Goal: Find specific page/section: Find specific page/section

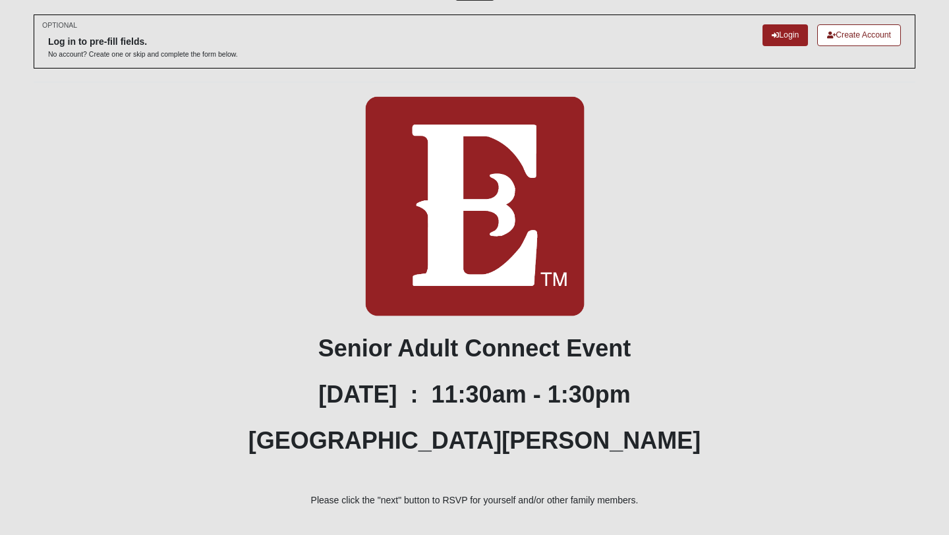
scroll to position [51, 0]
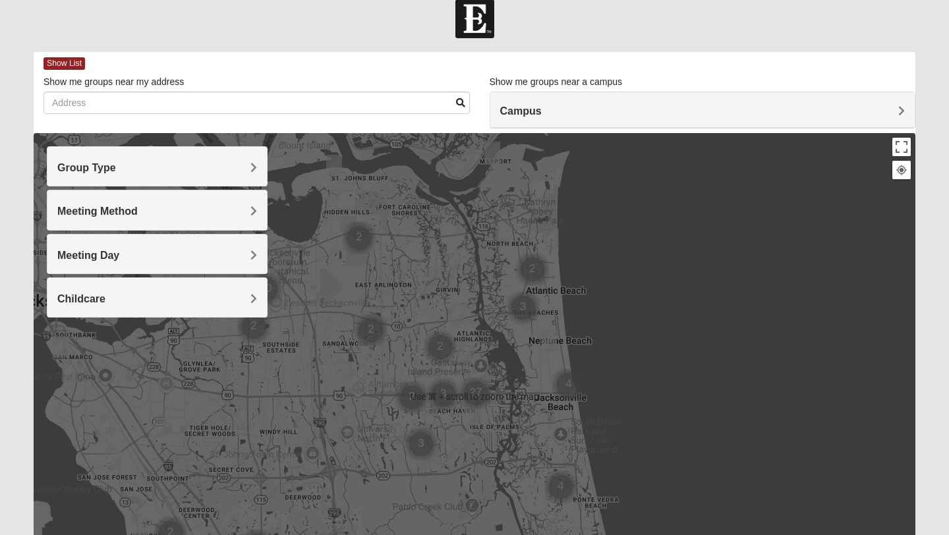
scroll to position [25, 0]
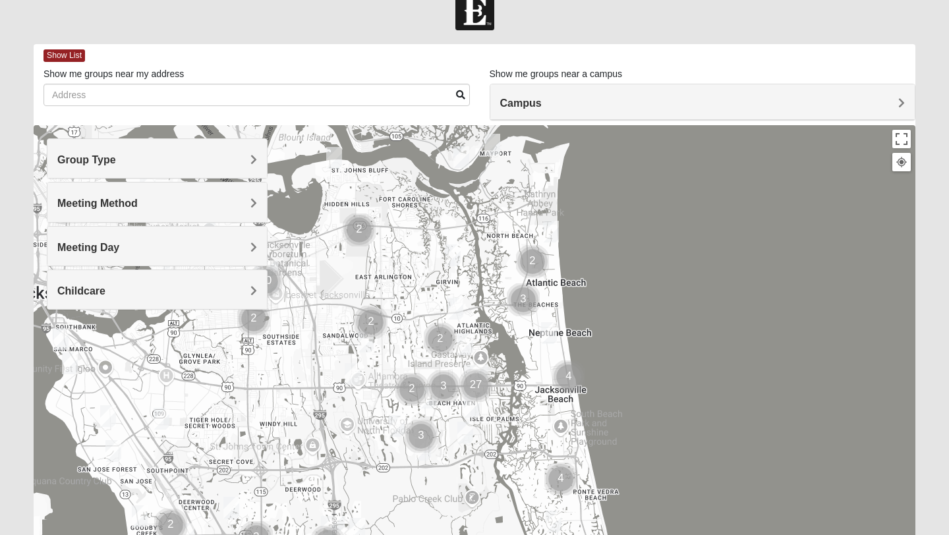
click at [116, 159] on span "Group Type" at bounding box center [86, 159] width 59 height 11
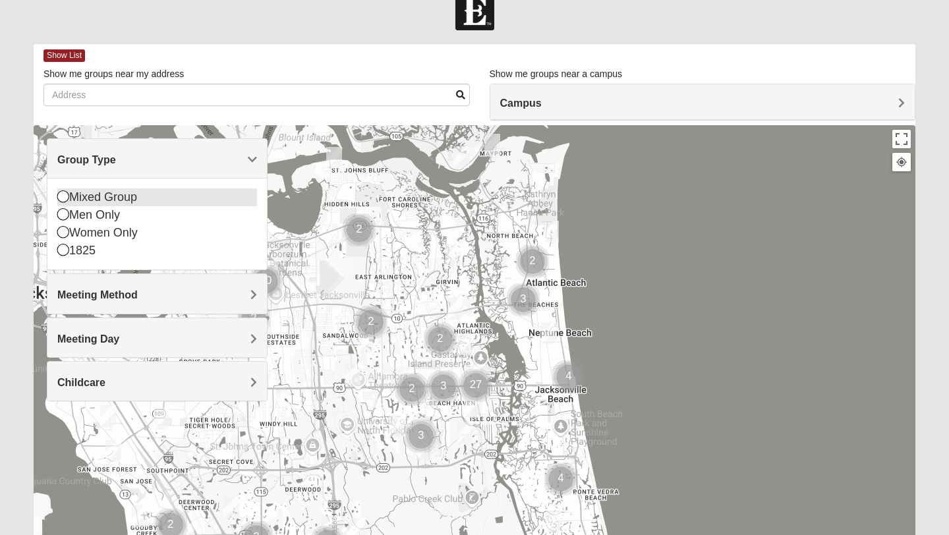
click at [60, 197] on icon at bounding box center [63, 196] width 12 height 12
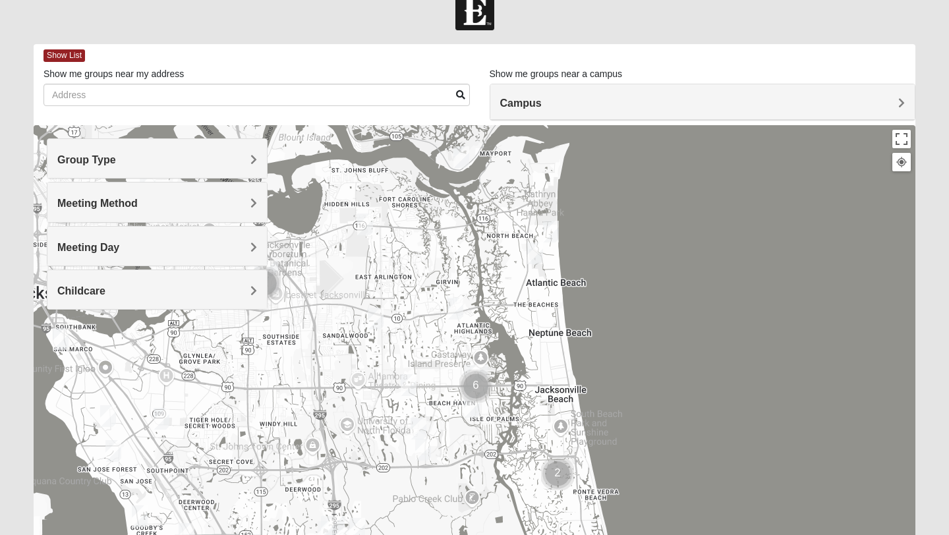
click at [256, 203] on div "Meeting Method" at bounding box center [156, 202] width 219 height 39
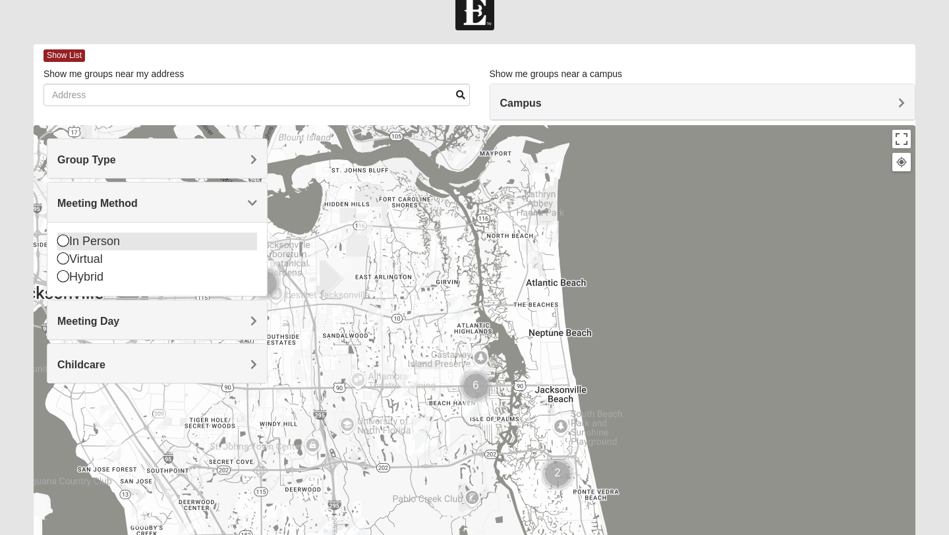
click at [61, 244] on icon at bounding box center [63, 241] width 12 height 12
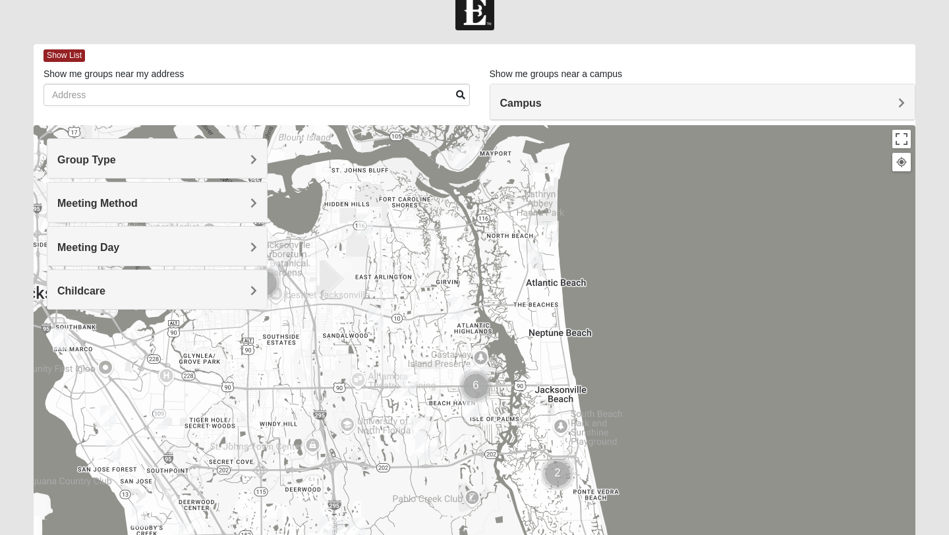
click at [119, 248] on span "Meeting Day" at bounding box center [88, 247] width 62 height 11
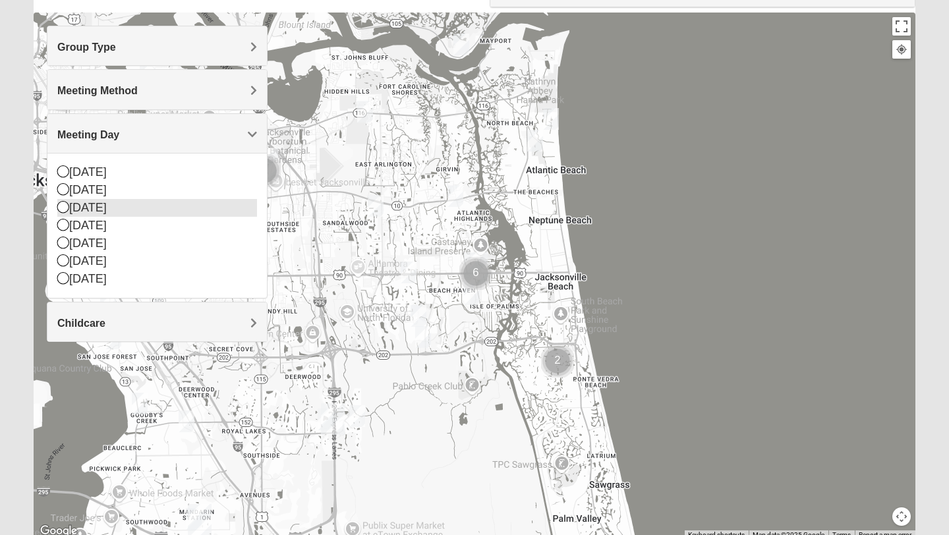
scroll to position [134, 0]
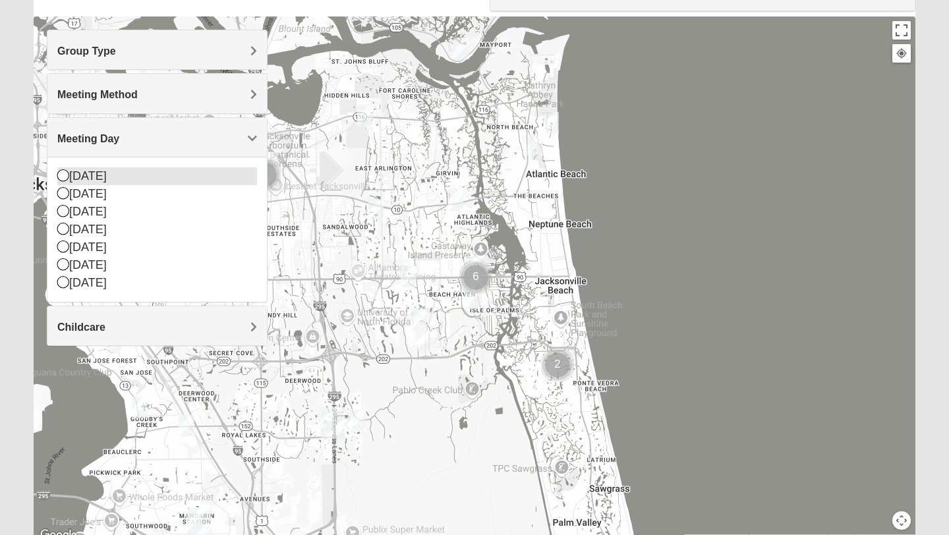
click at [62, 174] on icon at bounding box center [63, 175] width 12 height 12
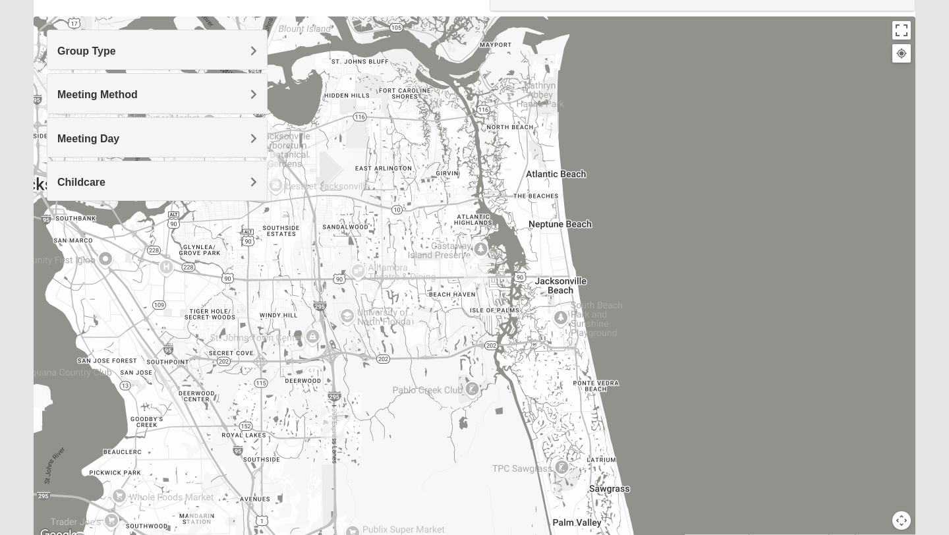
click at [135, 143] on h4 "Meeting Day" at bounding box center [157, 138] width 200 height 13
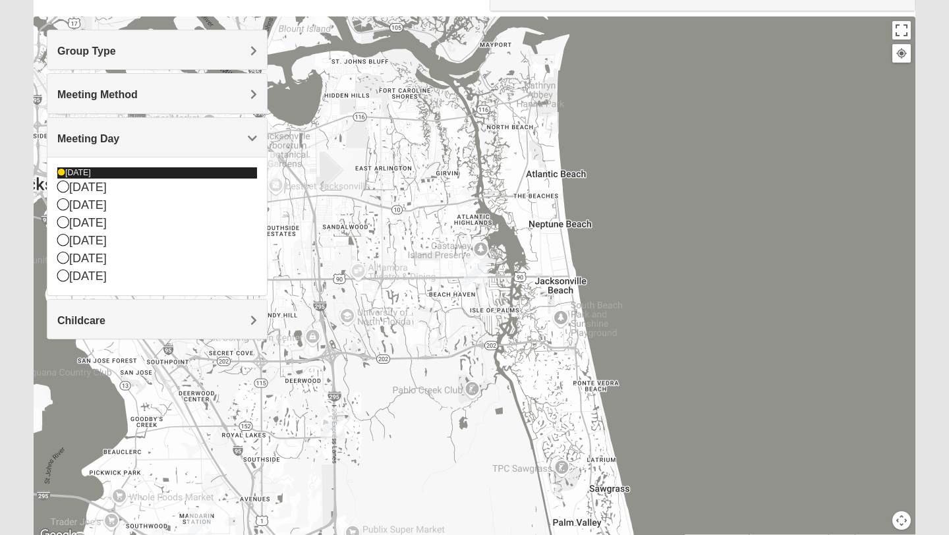
click at [60, 175] on icon at bounding box center [61, 173] width 8 height 8
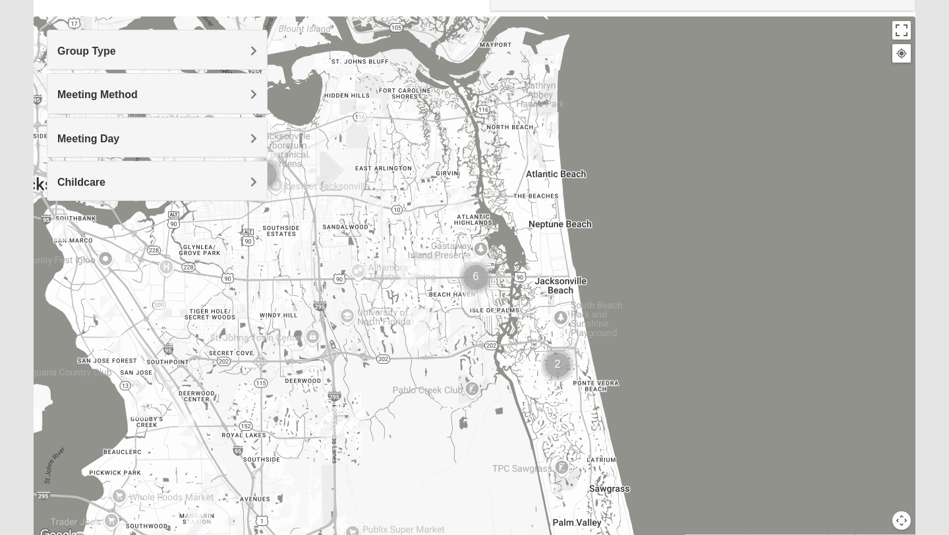
click at [150, 185] on h4 "Childcare" at bounding box center [157, 182] width 200 height 13
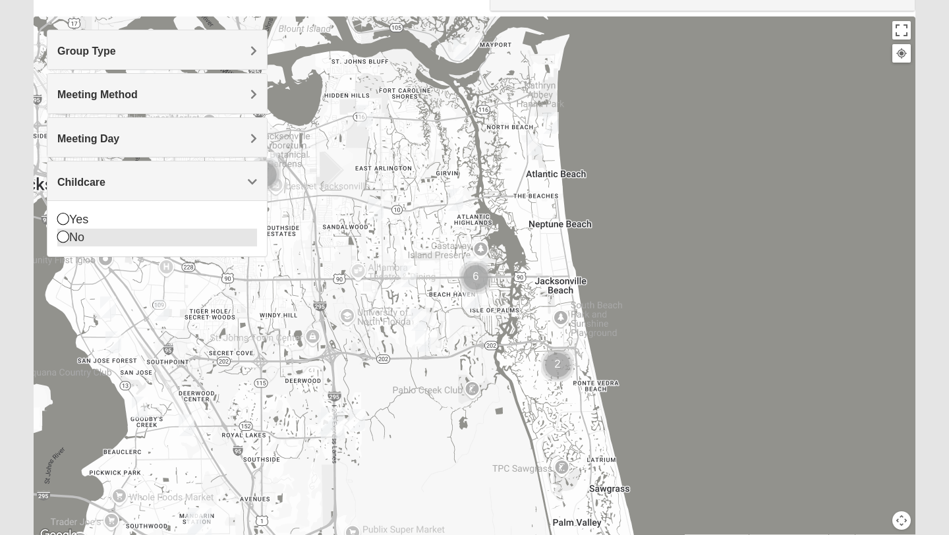
click at [87, 234] on div "No" at bounding box center [157, 238] width 200 height 18
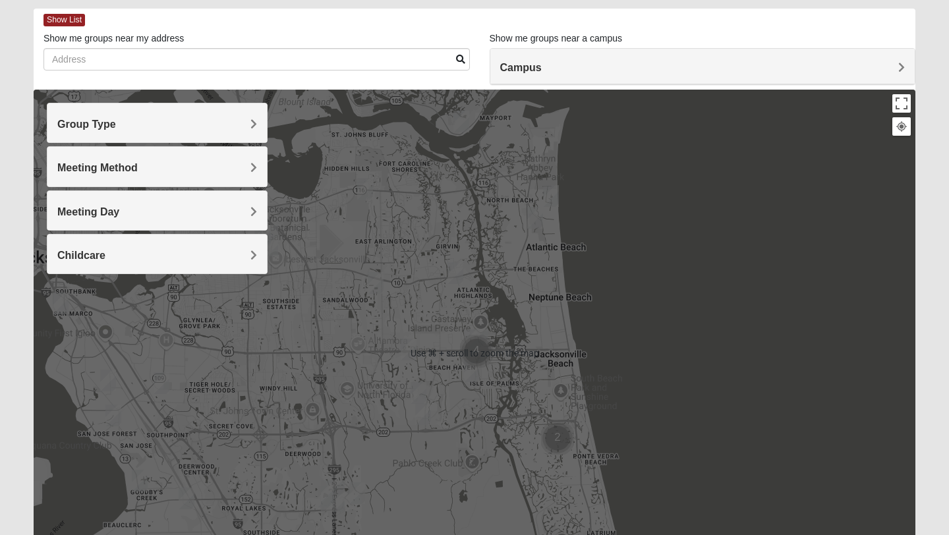
scroll to position [60, 0]
click at [716, 256] on div at bounding box center [475, 353] width 882 height 527
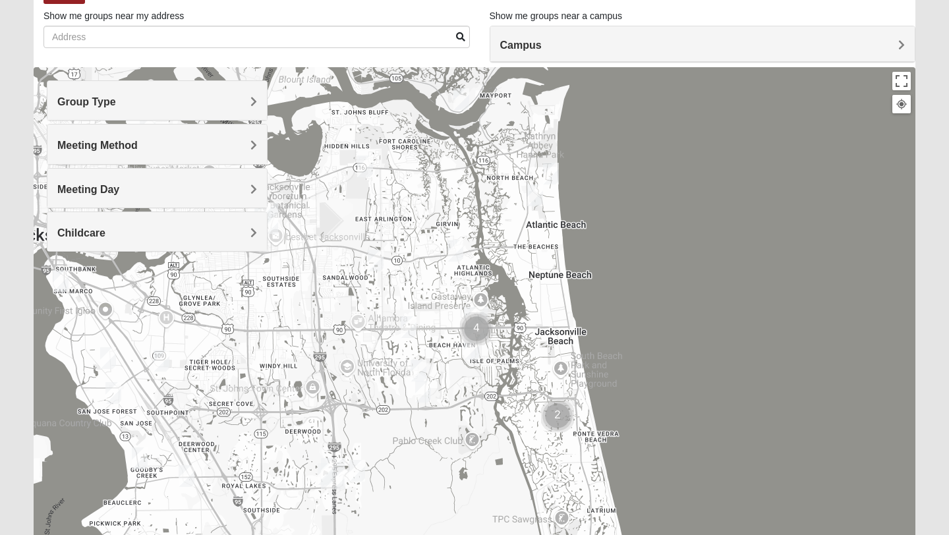
scroll to position [82, 0]
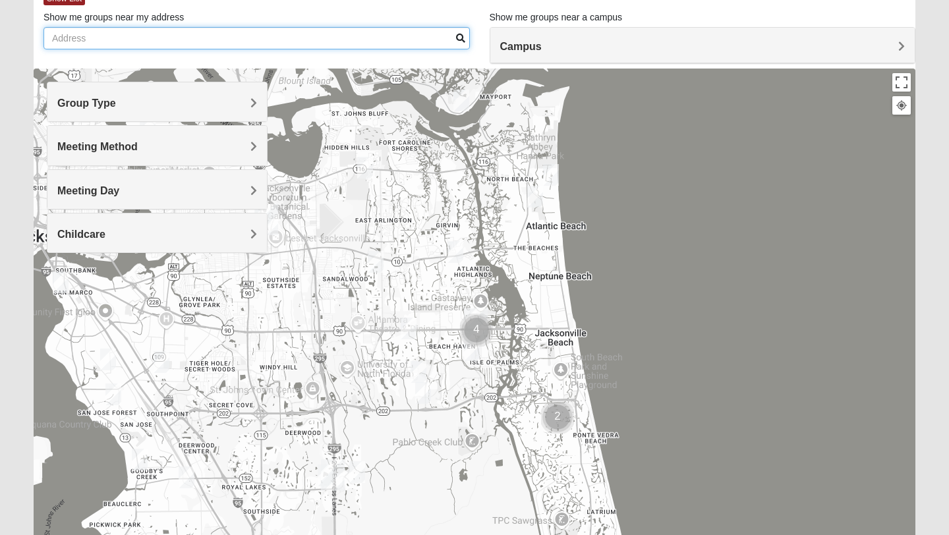
click at [387, 38] on input "Show me groups near my address" at bounding box center [256, 38] width 426 height 22
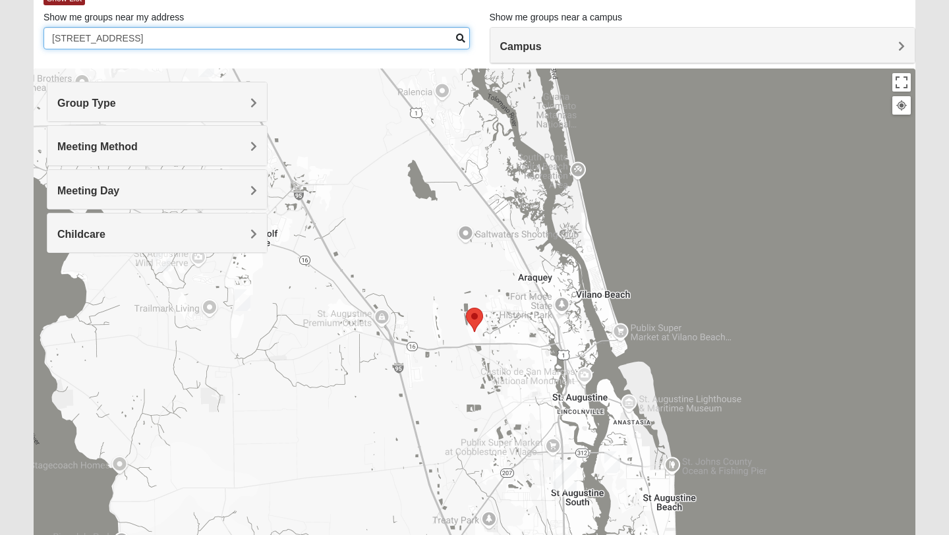
type input "[STREET_ADDRESS]"
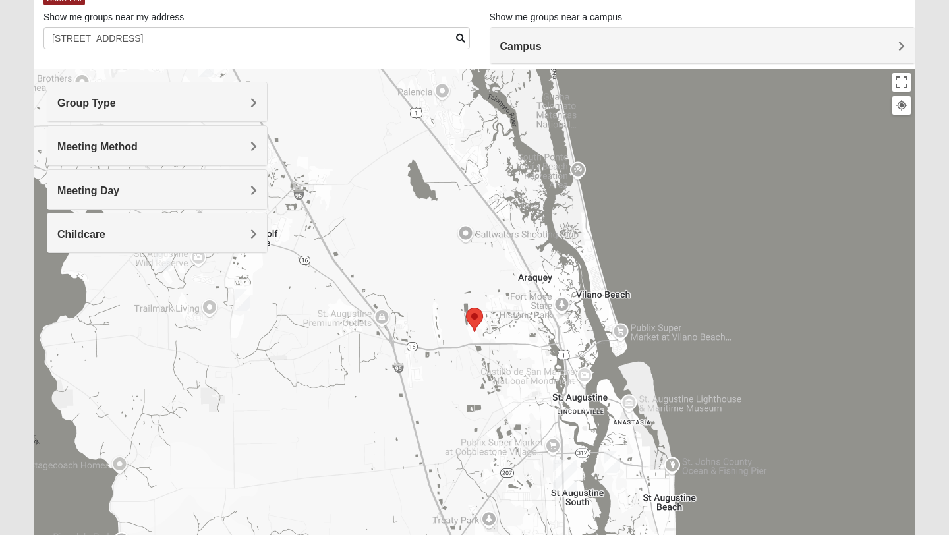
click at [466, 308] on area "Selected Address" at bounding box center [466, 308] width 0 height 0
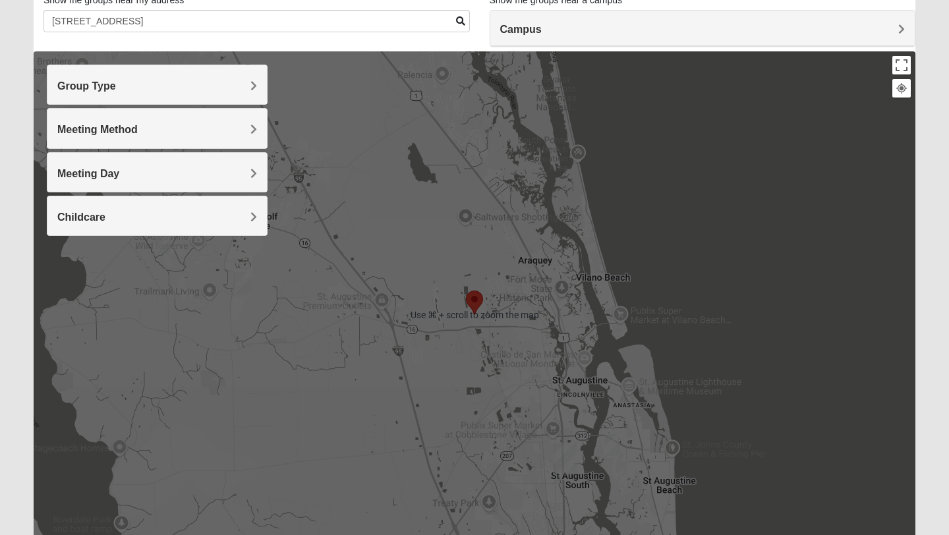
scroll to position [103, 0]
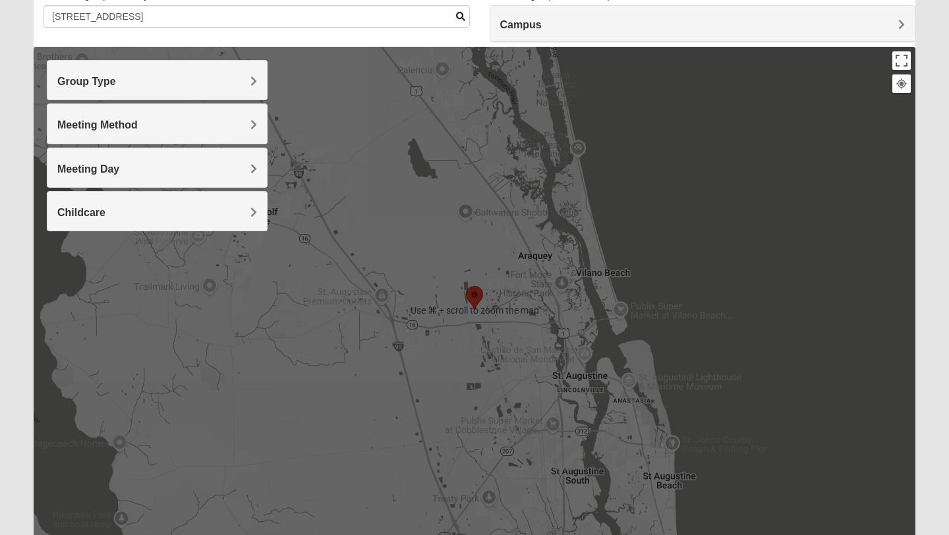
click at [741, 346] on div at bounding box center [475, 310] width 882 height 527
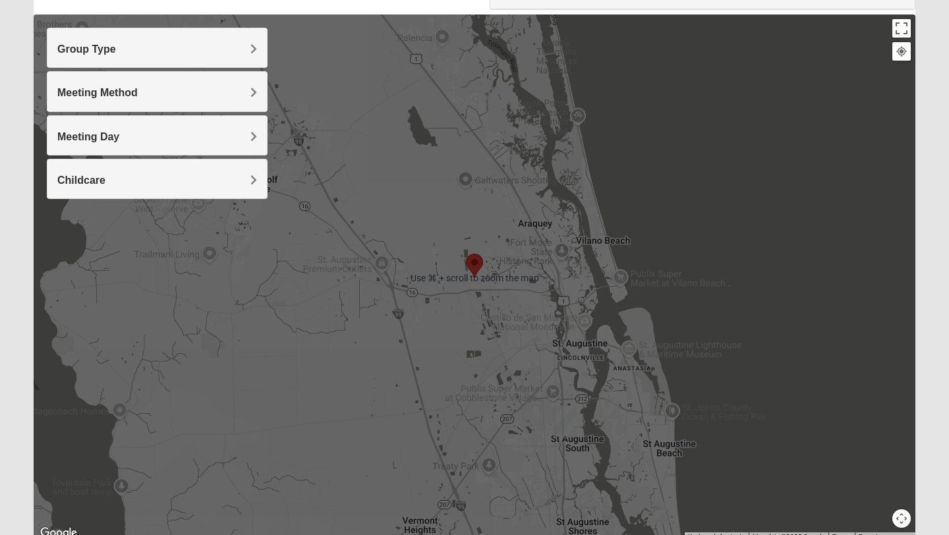
scroll to position [139, 0]
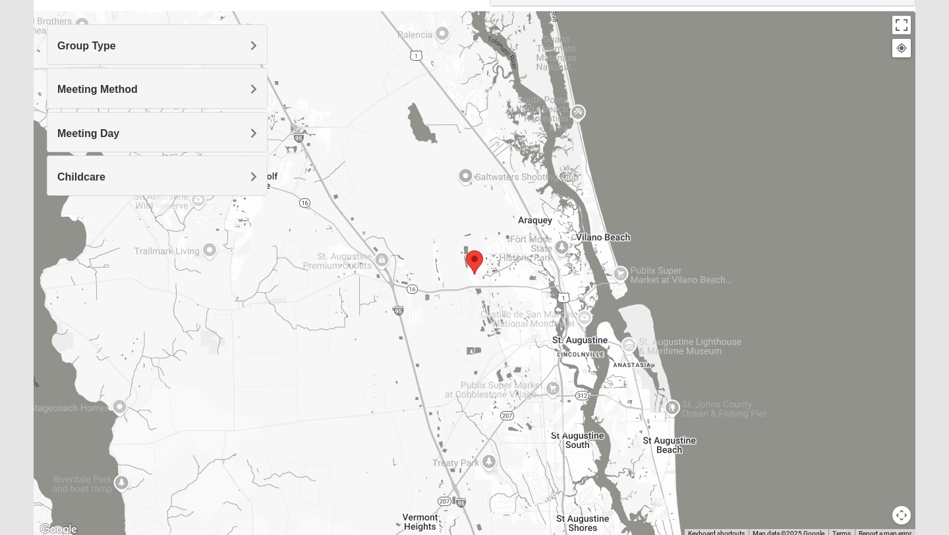
click at [745, 236] on div at bounding box center [475, 274] width 882 height 527
click at [116, 42] on span "Group Type" at bounding box center [86, 45] width 59 height 11
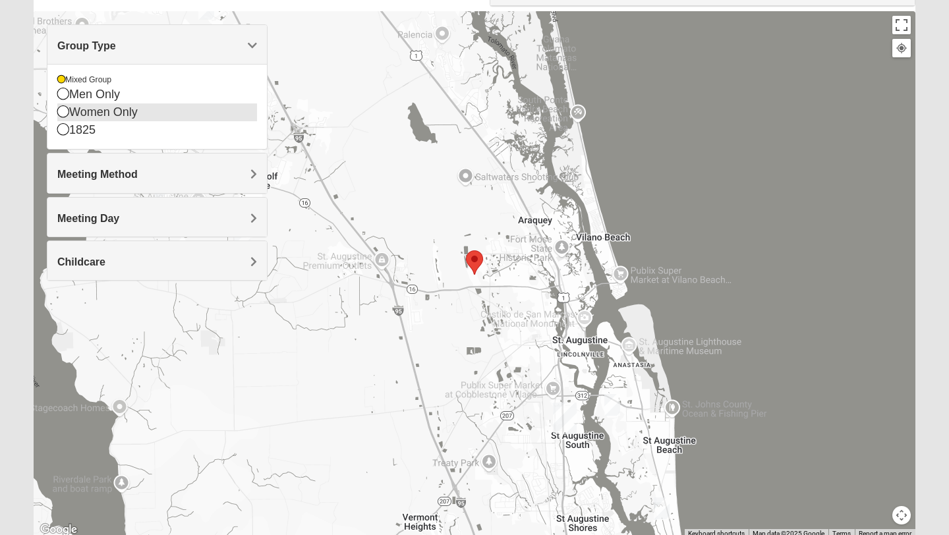
click at [65, 117] on icon at bounding box center [63, 111] width 12 height 12
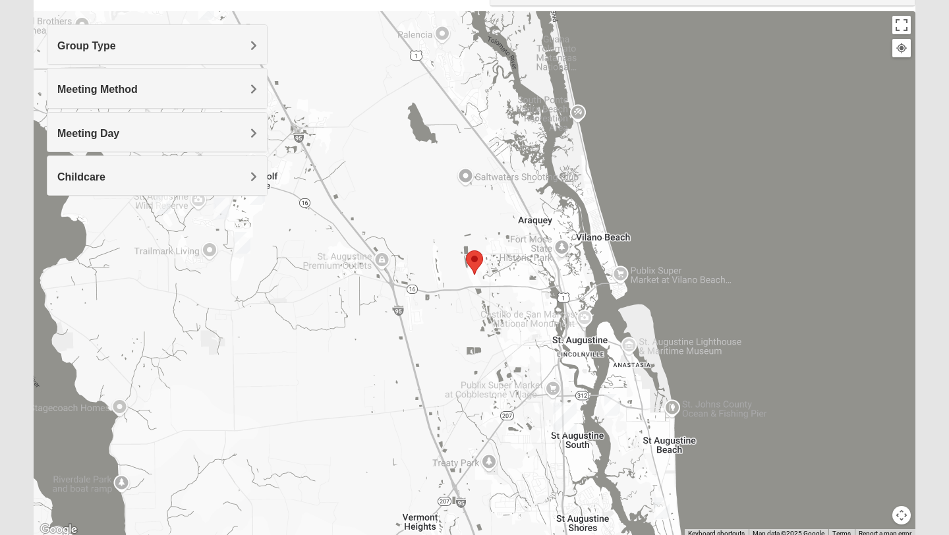
click at [567, 415] on img "St. Augustine (Coming Soon)" at bounding box center [565, 419] width 24 height 32
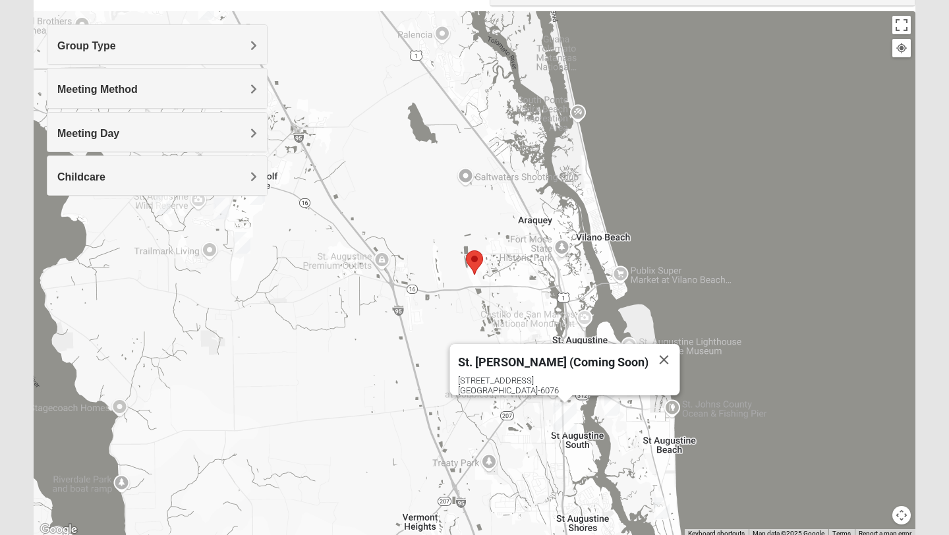
click at [752, 250] on div "St. [PERSON_NAME] (Coming Soon) [STREET_ADDRESS]" at bounding box center [475, 274] width 882 height 527
click at [614, 407] on img "Mixed Lauter 32080" at bounding box center [612, 405] width 16 height 22
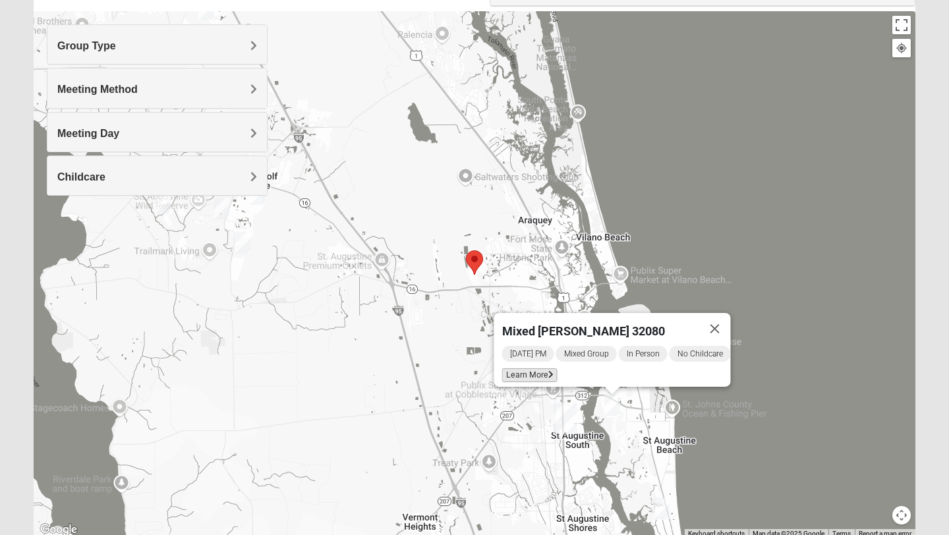
click at [528, 369] on span "Learn More" at bounding box center [529, 375] width 55 height 14
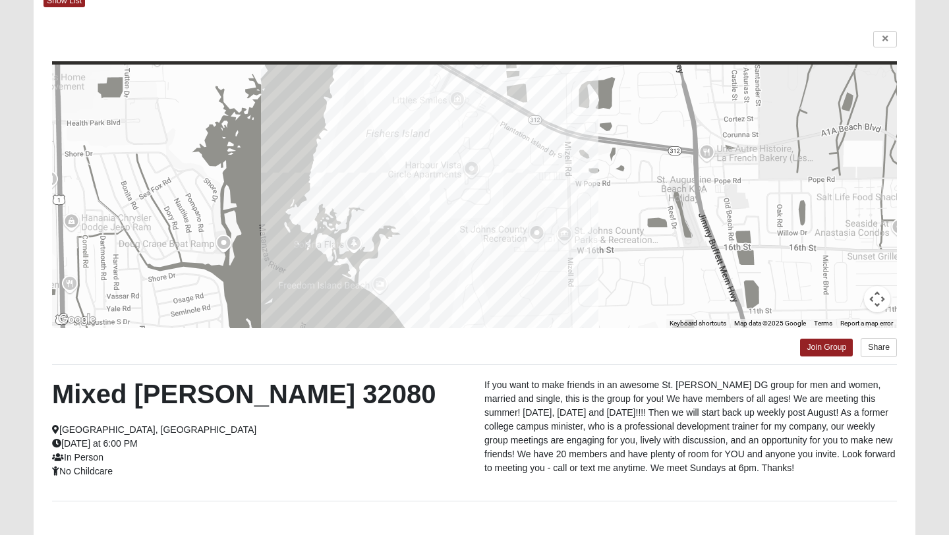
scroll to position [78, 0]
